Goal: Check status: Check status

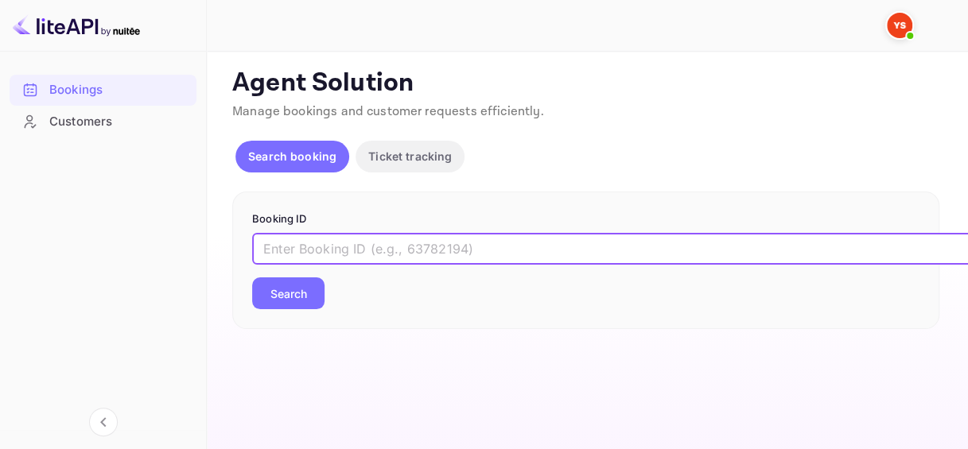
click at [311, 251] on input "text" at bounding box center [650, 249] width 796 height 32
paste input "8142340"
type input "8142340"
click at [301, 286] on button "Search" at bounding box center [288, 294] width 72 height 32
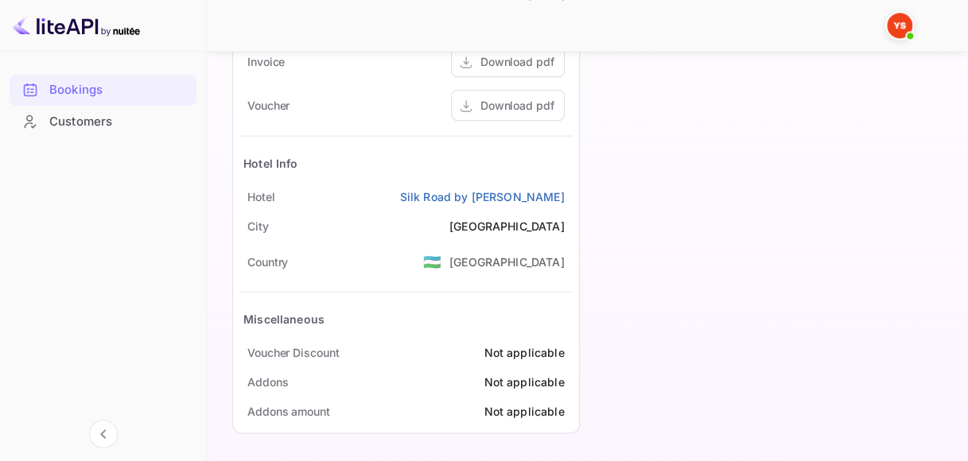
scroll to position [755, 0]
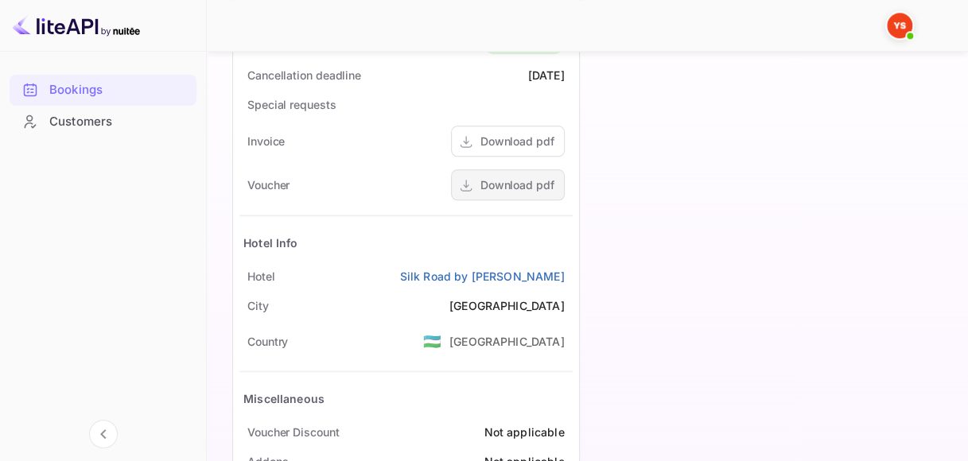
click at [505, 193] on div "Download pdf" at bounding box center [508, 184] width 114 height 31
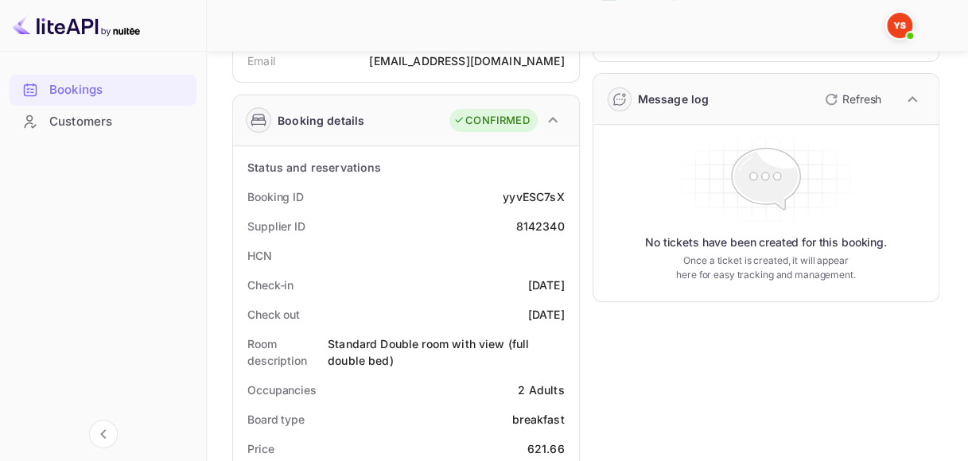
scroll to position [39, 0]
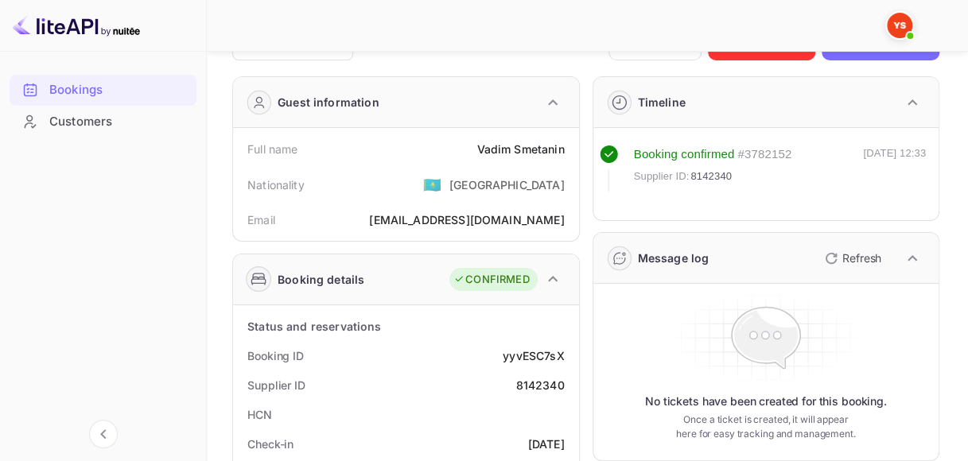
click at [536, 350] on div "yyvESC7sX" at bounding box center [533, 356] width 61 height 17
copy div "yyvESC7sX"
click at [546, 383] on div "8142340" at bounding box center [539, 385] width 49 height 17
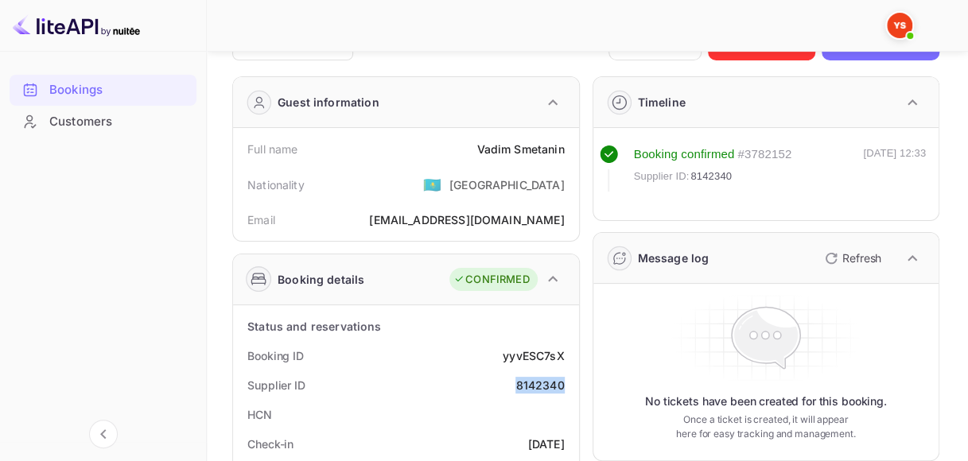
copy div "8142340"
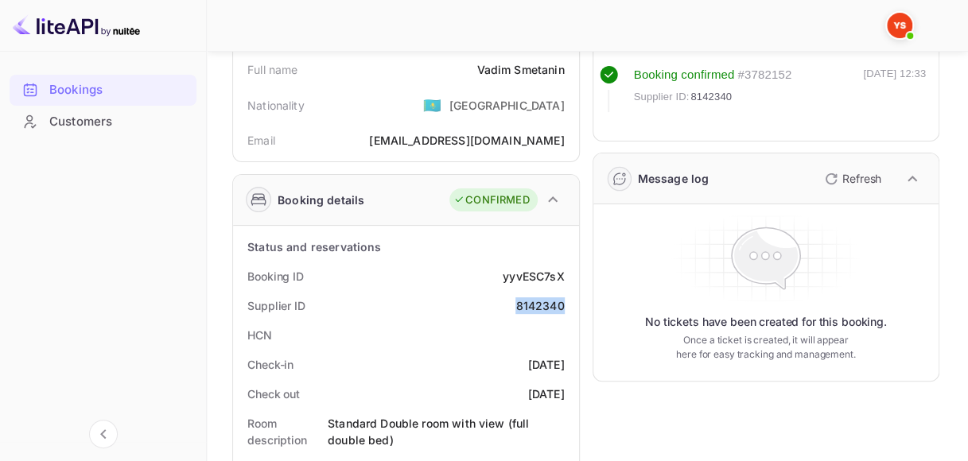
scroll to position [0, 0]
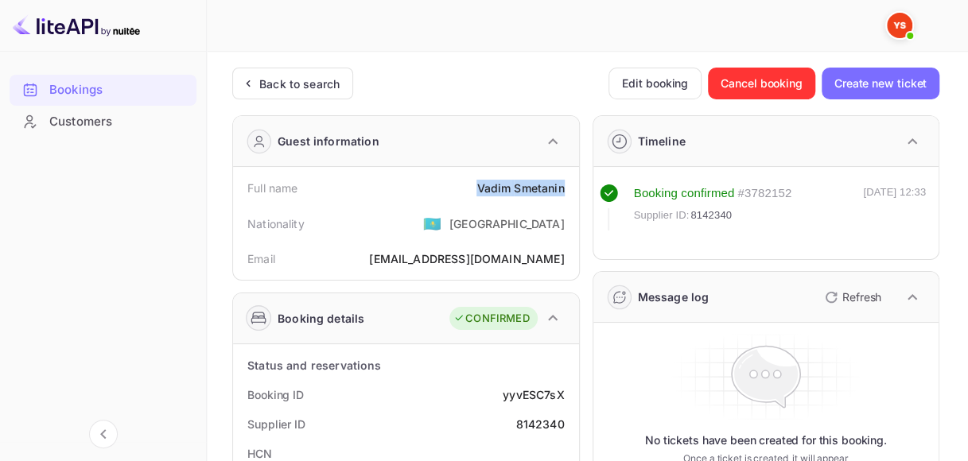
drag, startPoint x: 473, startPoint y: 185, endPoint x: 576, endPoint y: 183, distance: 103.4
click at [576, 183] on div "Full name [PERSON_NAME] Nationality 🇰🇿 [DEMOGRAPHIC_DATA] Email [EMAIL_ADDRESS]…" at bounding box center [406, 223] width 346 height 113
copy div "[PERSON_NAME]"
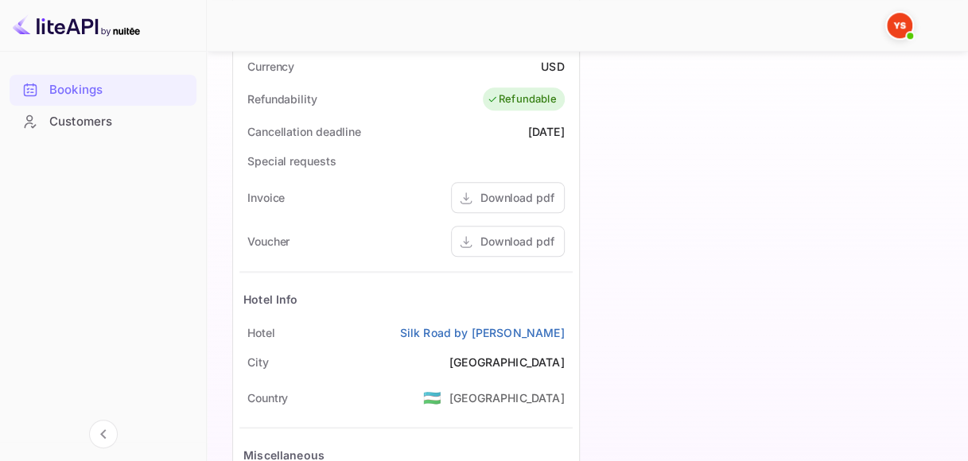
scroll to position [796, 0]
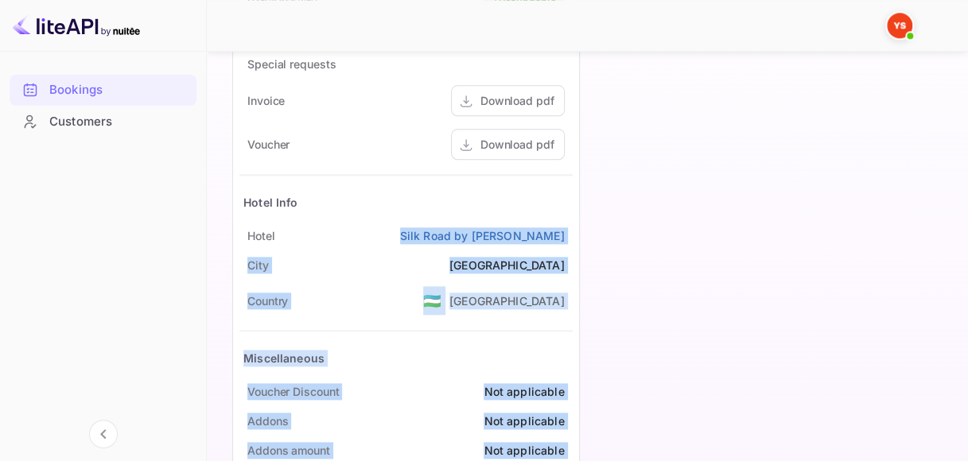
drag, startPoint x: 438, startPoint y: 235, endPoint x: 582, endPoint y: 233, distance: 144.8
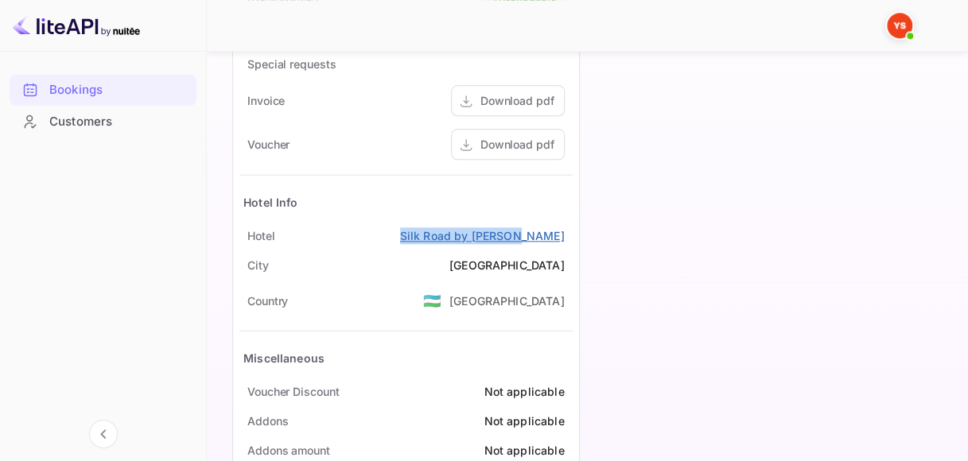
drag, startPoint x: 482, startPoint y: 229, endPoint x: 564, endPoint y: 231, distance: 82.0
click at [564, 231] on div "Hotel Silk Road by Minyoun" at bounding box center [405, 235] width 333 height 29
copy link "Silk Road by [PERSON_NAME]"
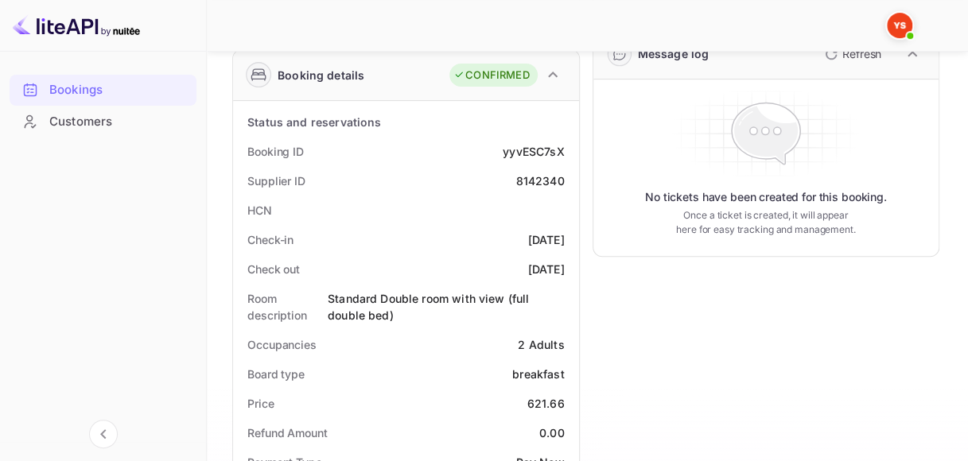
scroll to position [239, 0]
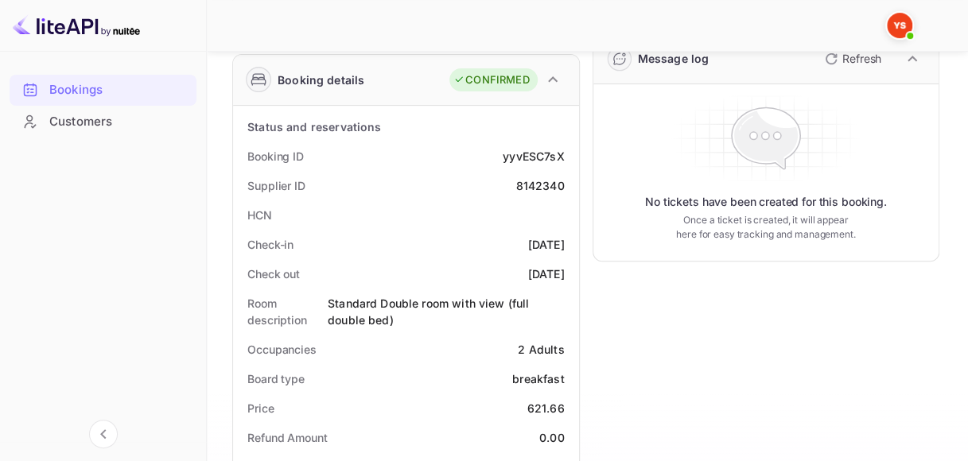
drag, startPoint x: 494, startPoint y: 244, endPoint x: 563, endPoint y: 242, distance: 69.3
click at [563, 242] on div "Check-in [DATE]" at bounding box center [405, 244] width 333 height 29
copy div "[DATE]"
drag, startPoint x: 501, startPoint y: 273, endPoint x: 573, endPoint y: 273, distance: 71.6
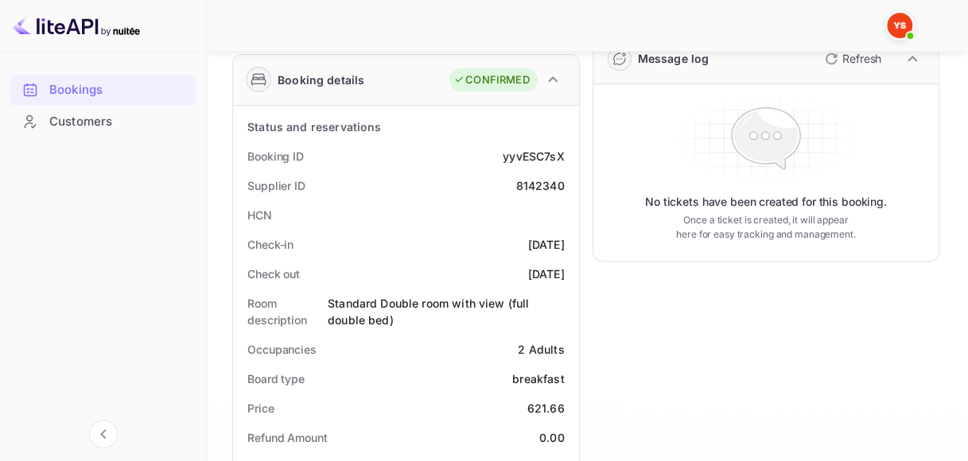
copy div "[DATE]"
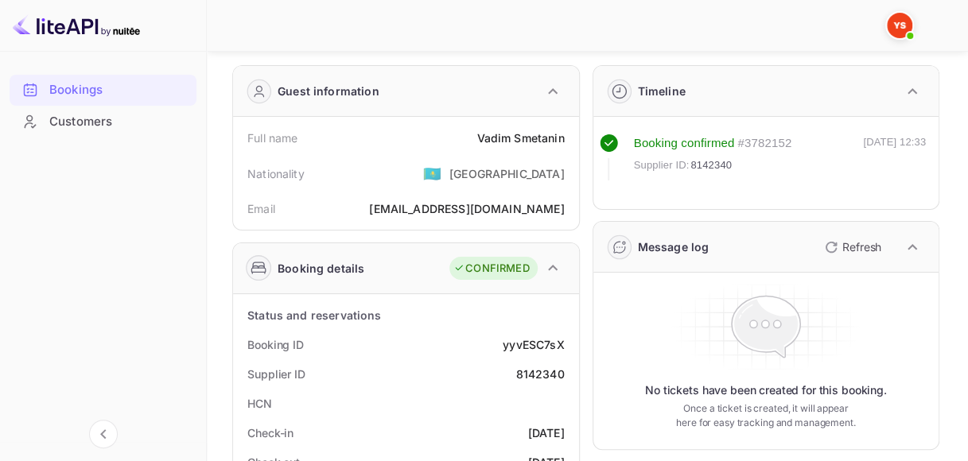
scroll to position [0, 0]
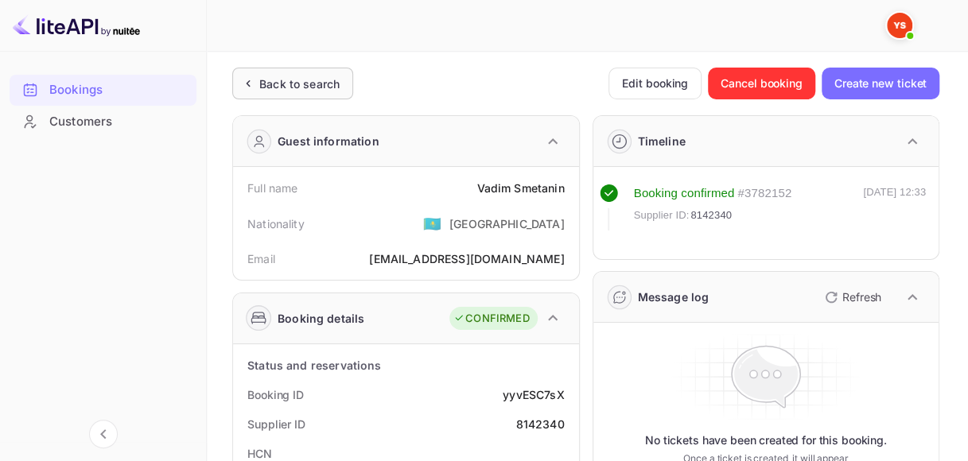
click at [326, 84] on div "Back to search" at bounding box center [299, 84] width 80 height 17
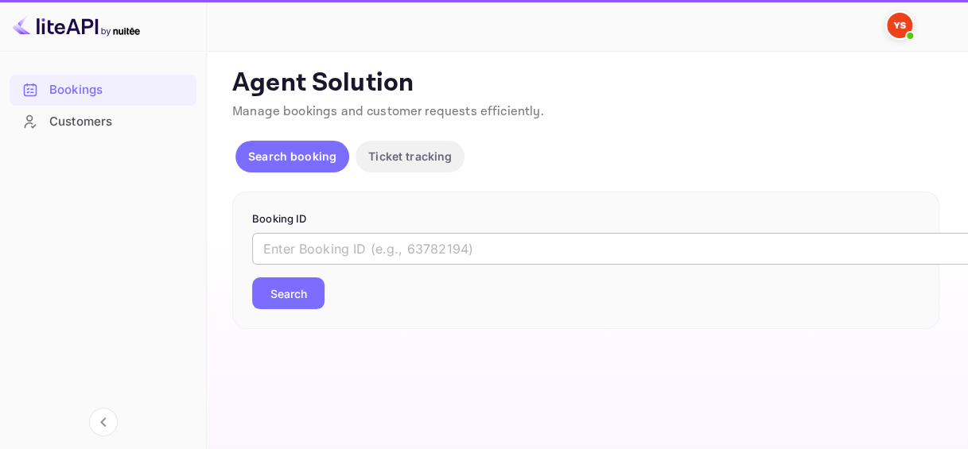
click at [346, 242] on input "text" at bounding box center [650, 249] width 796 height 32
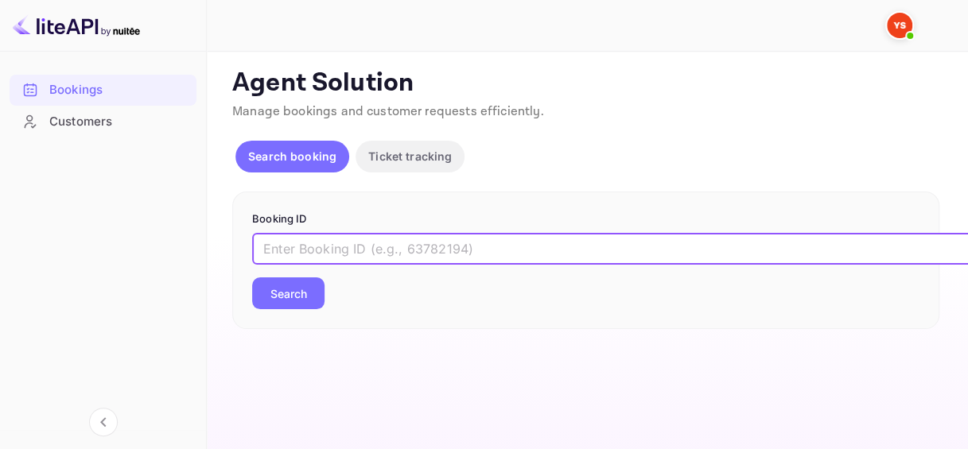
paste input "9799076"
type input "9799076"
click at [309, 304] on button "Search" at bounding box center [288, 294] width 72 height 32
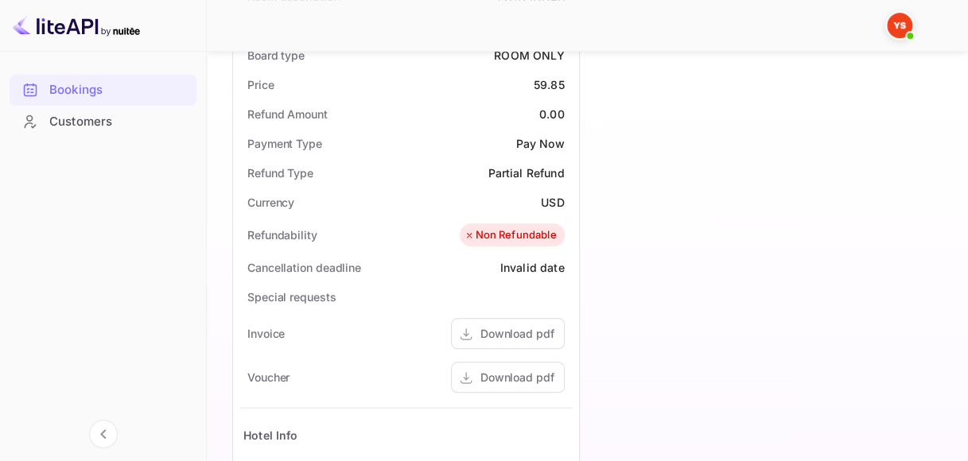
scroll to position [716, 0]
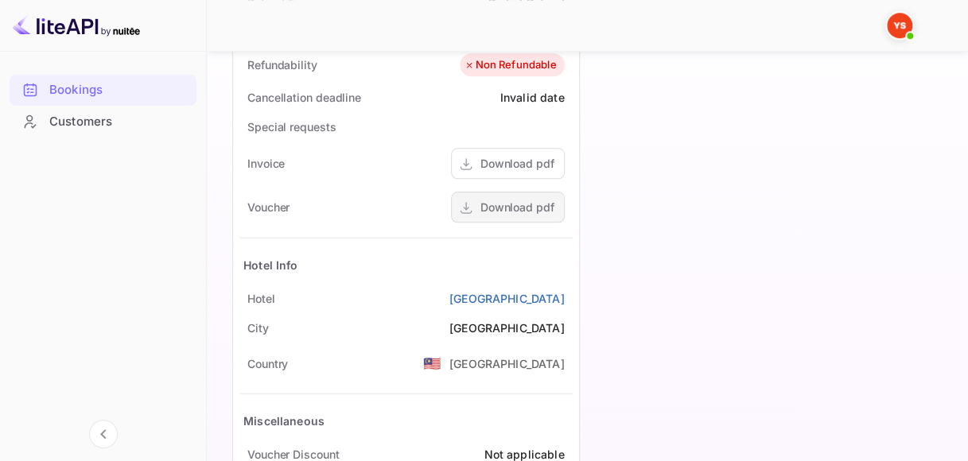
click at [521, 214] on div "Download pdf" at bounding box center [508, 207] width 114 height 31
